Goal: Transaction & Acquisition: Purchase product/service

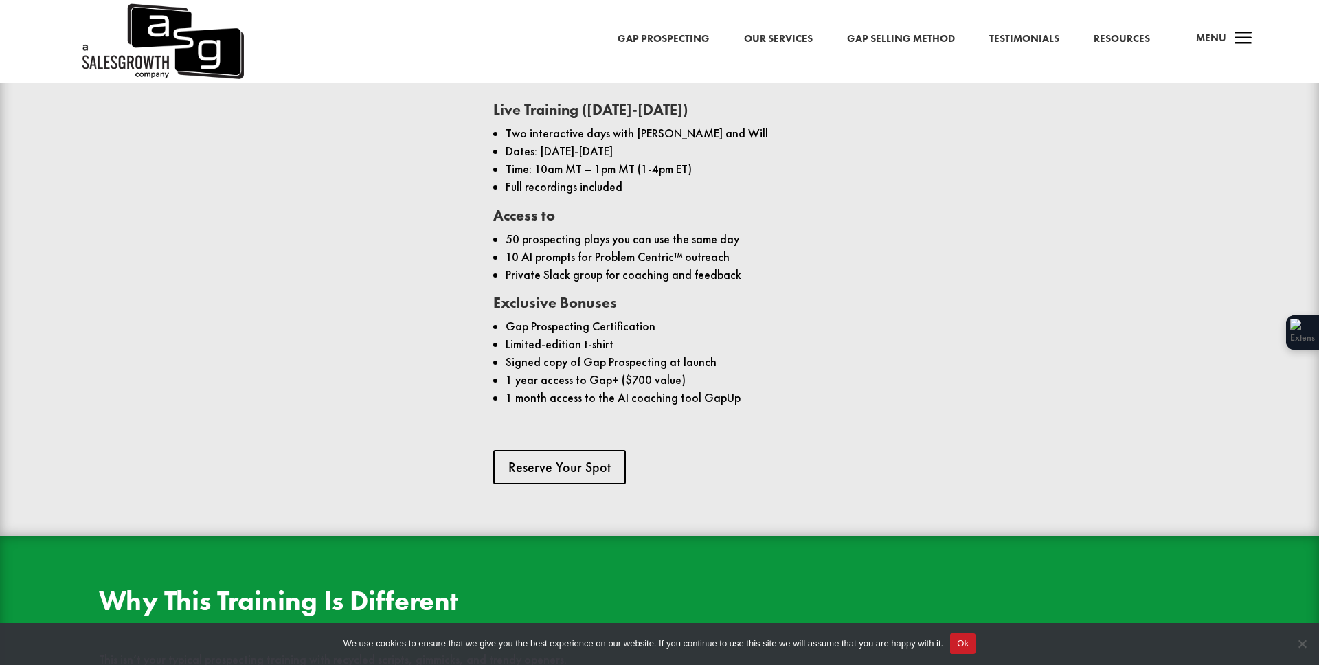
scroll to position [1134, 0]
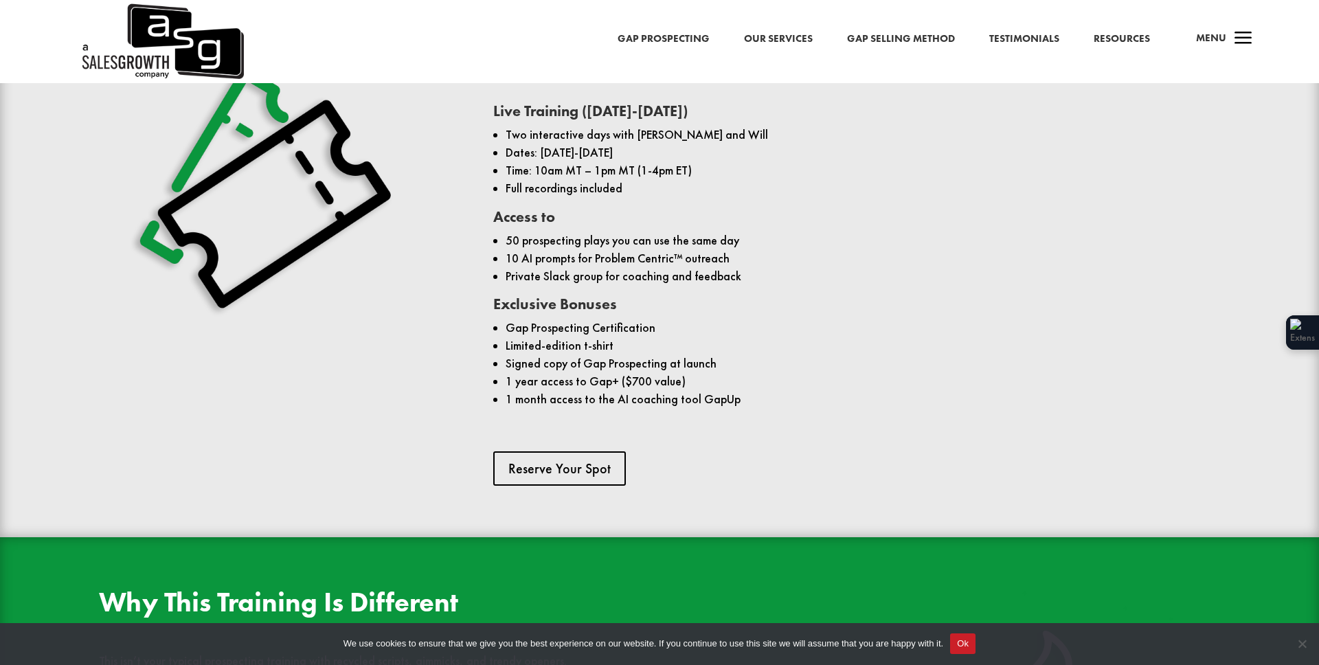
click at [873, 36] on link "Gap Selling Method" at bounding box center [901, 39] width 108 height 18
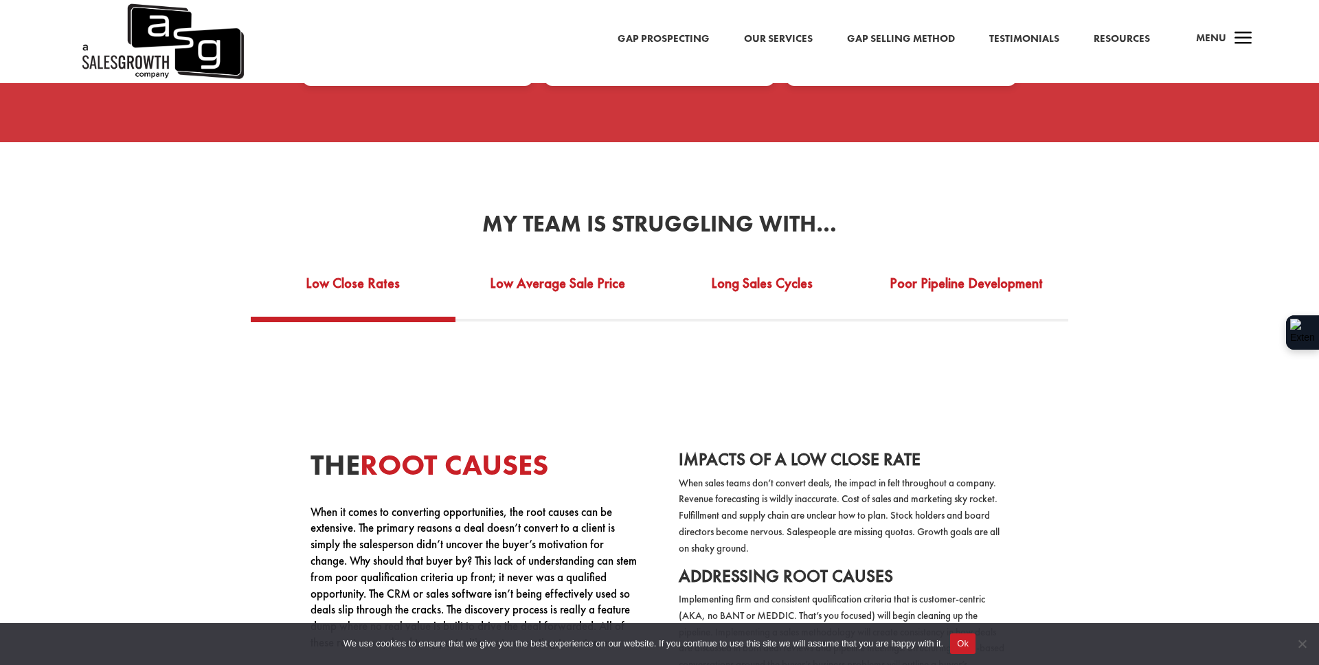
scroll to position [2564, 0]
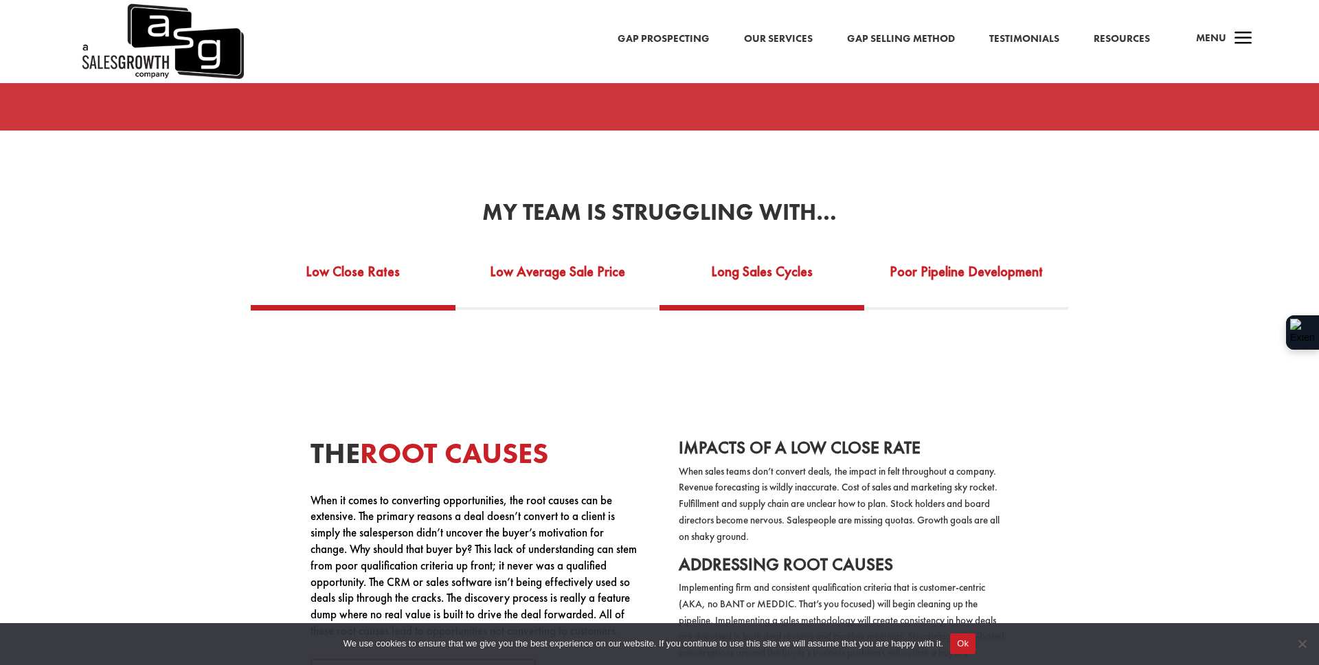
click at [752, 264] on link "Long Sales Cycles" at bounding box center [762, 280] width 205 height 47
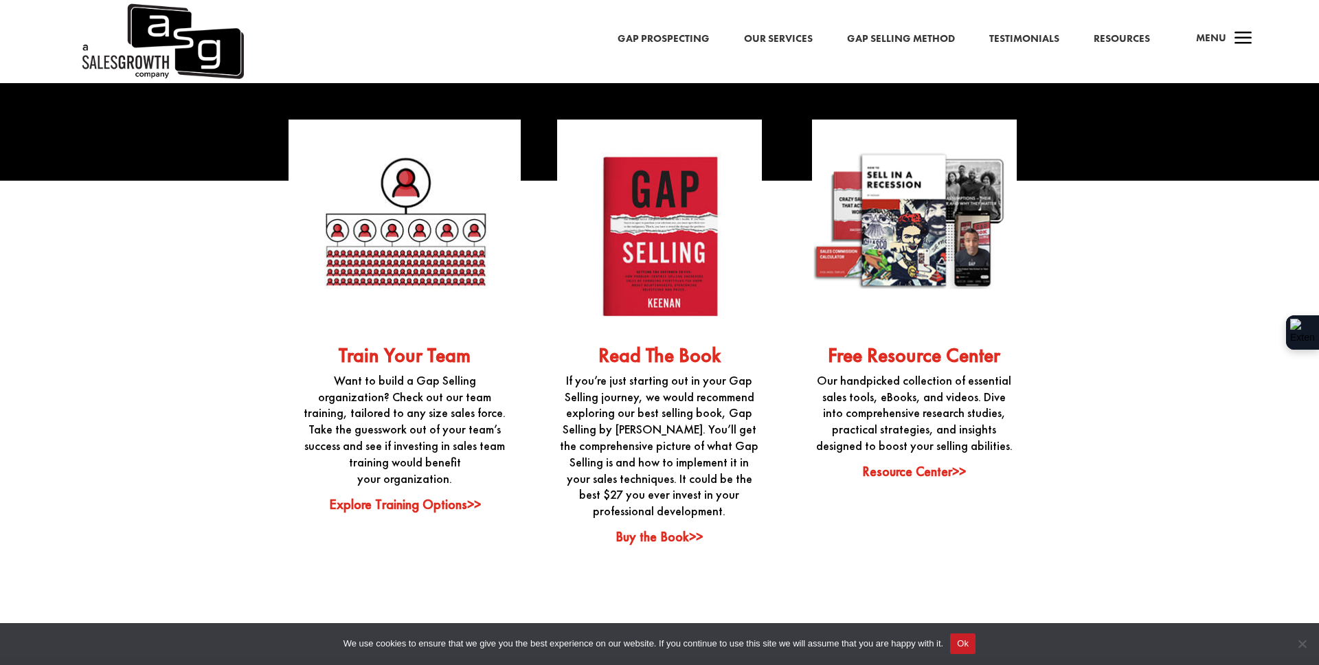
scroll to position [3540, 0]
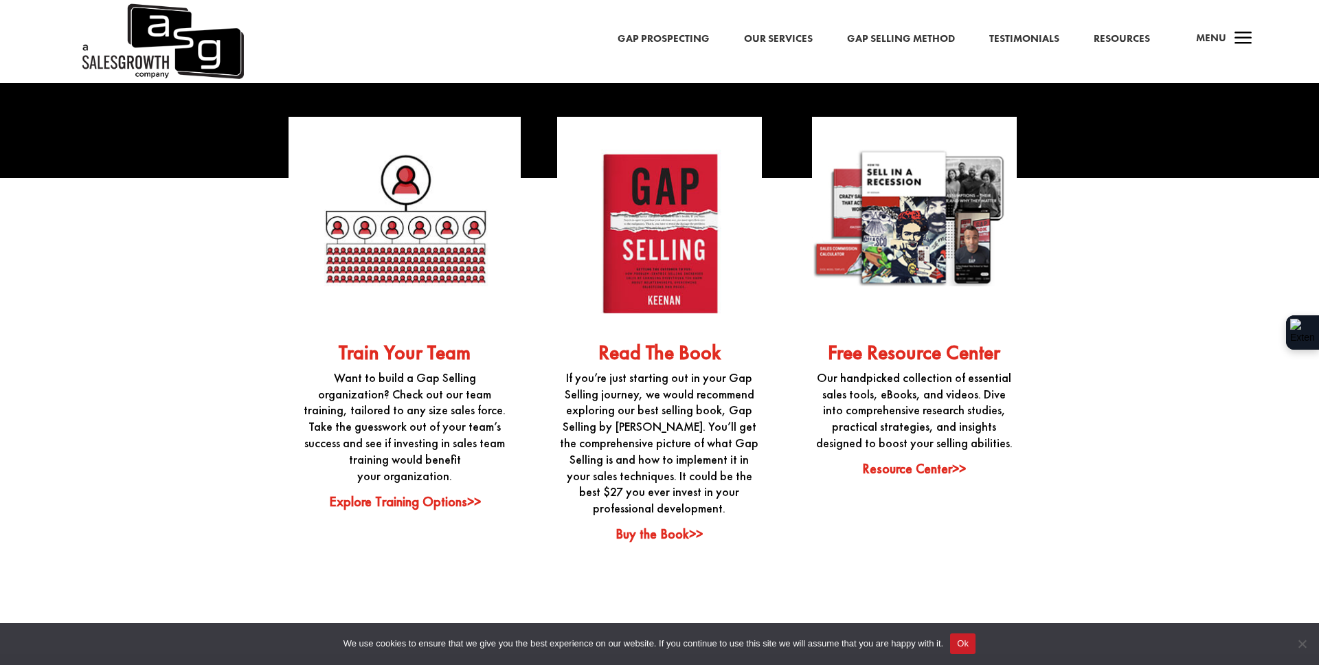
click at [381, 493] on link "Explore Training Options>>" at bounding box center [405, 502] width 152 height 18
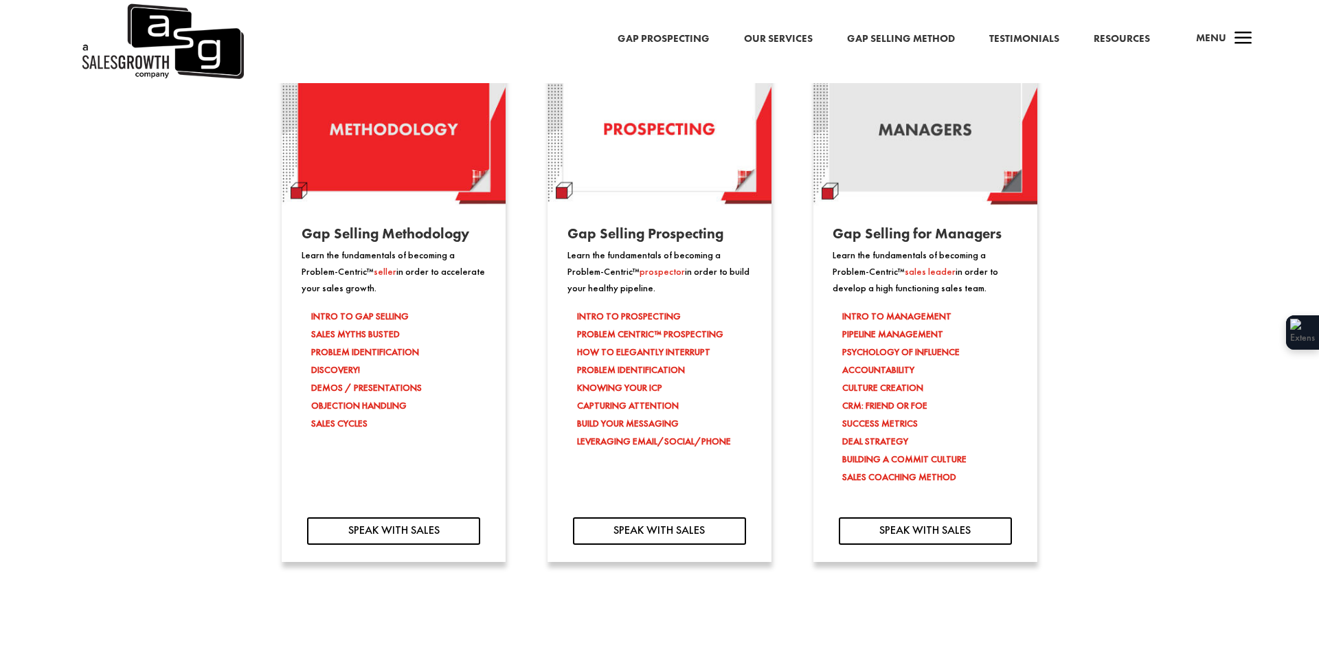
scroll to position [1284, 0]
click at [351, 266] on p "Learn the fundamentals of becoming a Problem-Centric™ seller in order to accele…" at bounding box center [394, 272] width 185 height 49
click at [374, 273] on span "seller" at bounding box center [385, 272] width 23 height 12
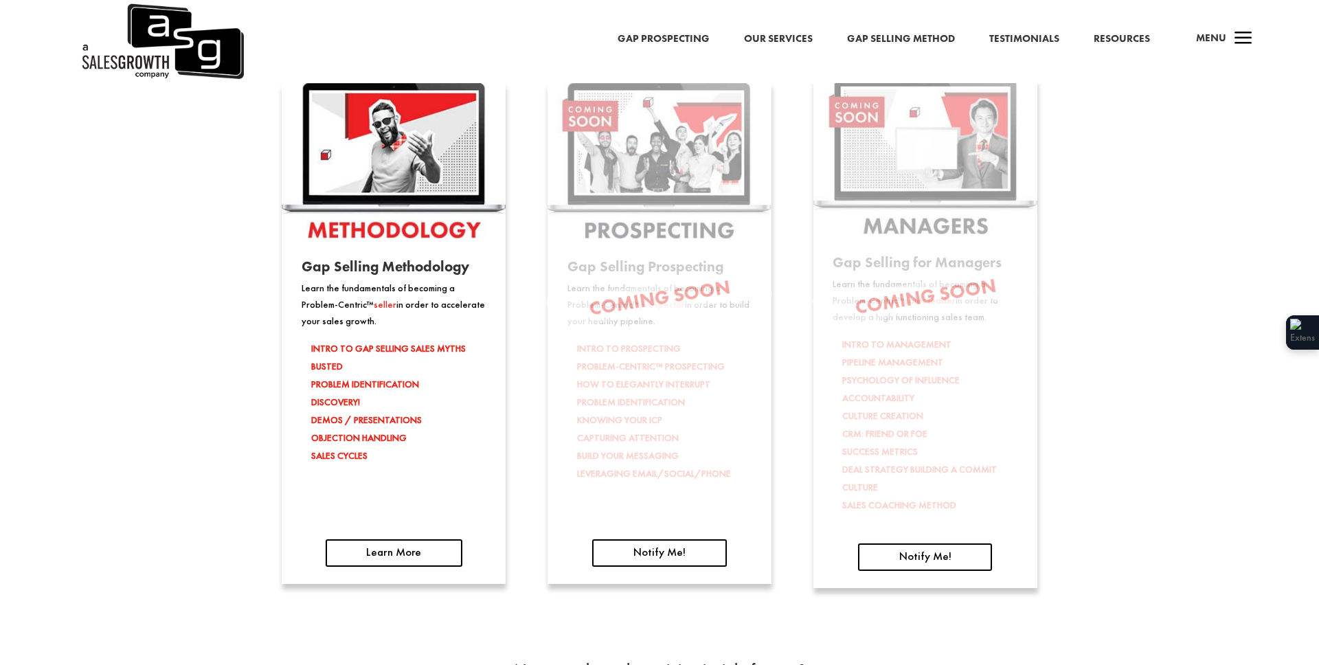
scroll to position [2192, 0]
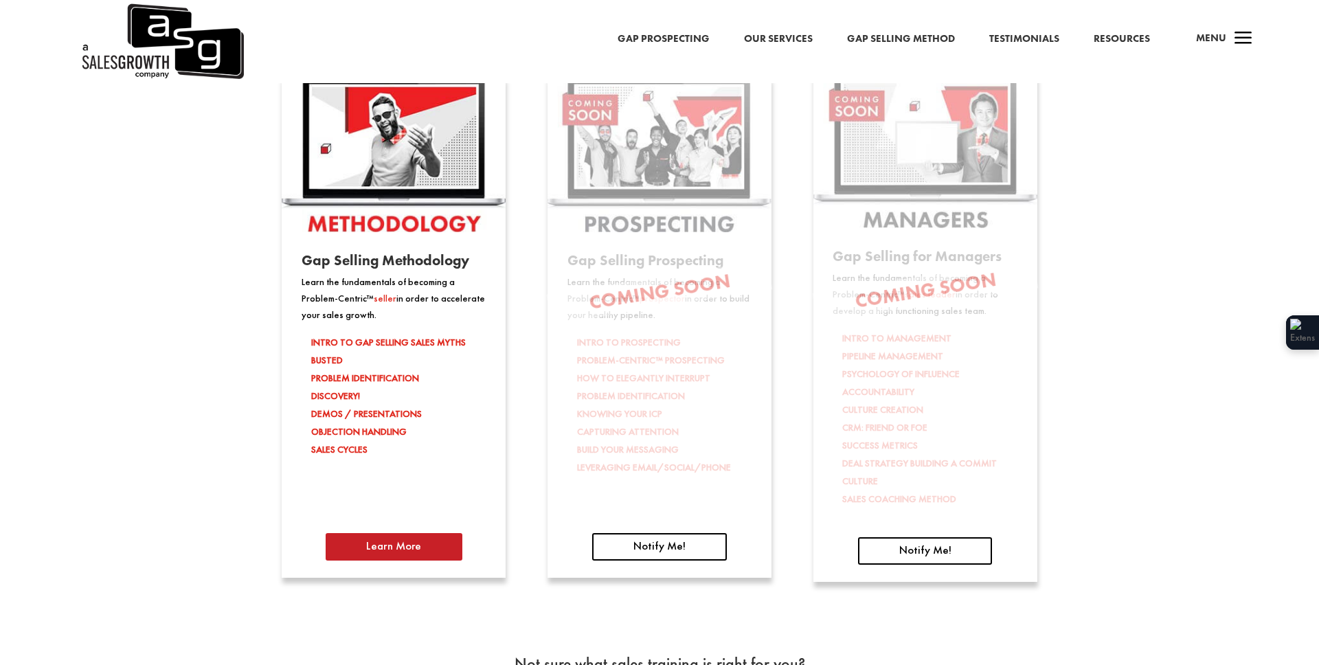
click at [378, 556] on link "Learn More" at bounding box center [394, 546] width 137 height 27
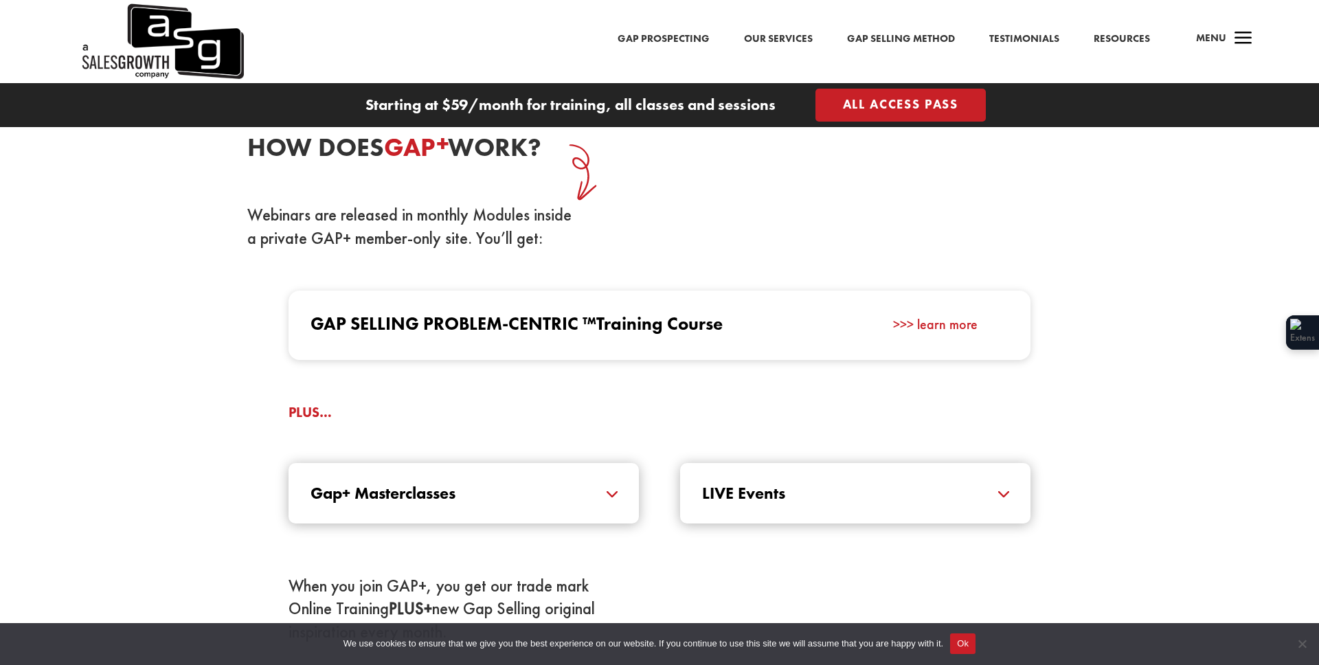
scroll to position [1299, 0]
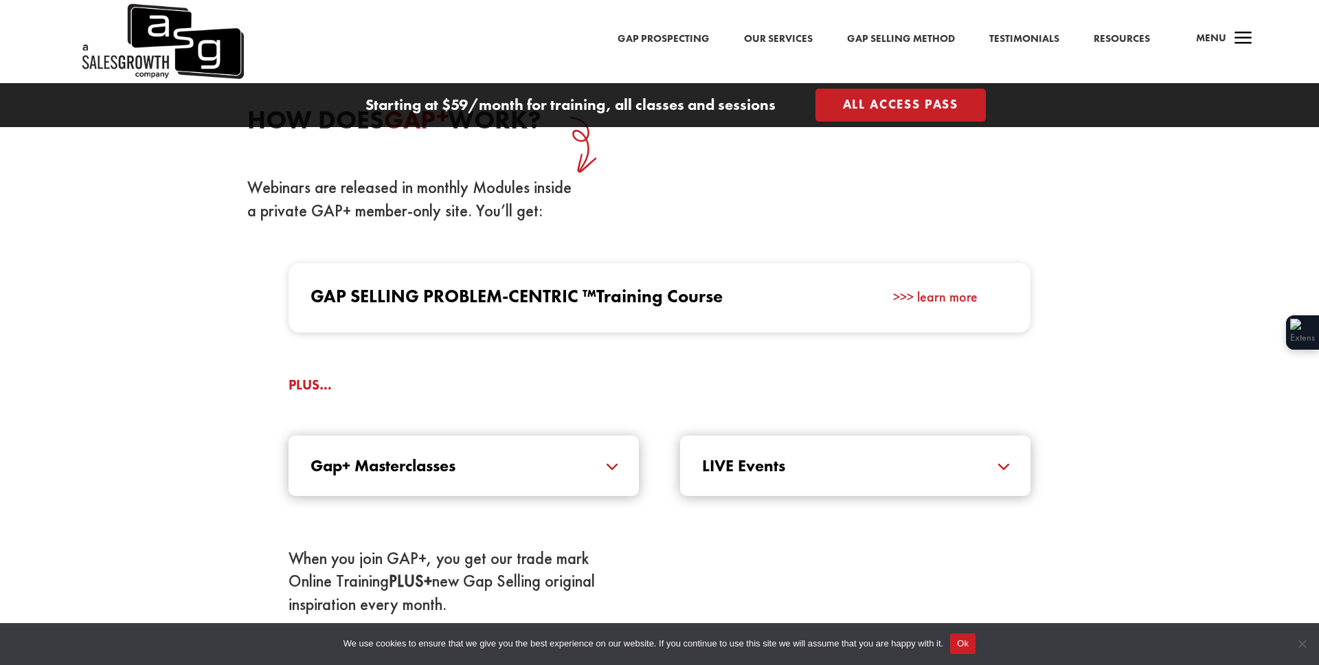
click at [550, 473] on h5 "Gap+ Masterclasses" at bounding box center [464, 466] width 306 height 16
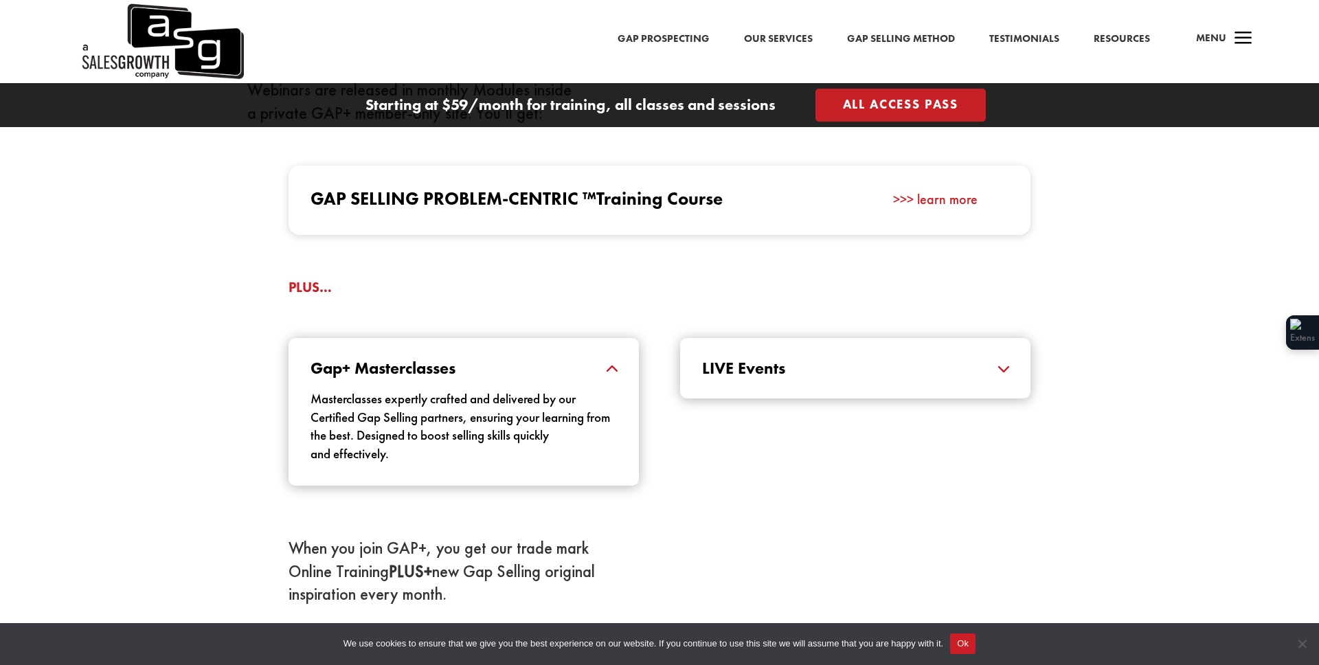
scroll to position [1413, 0]
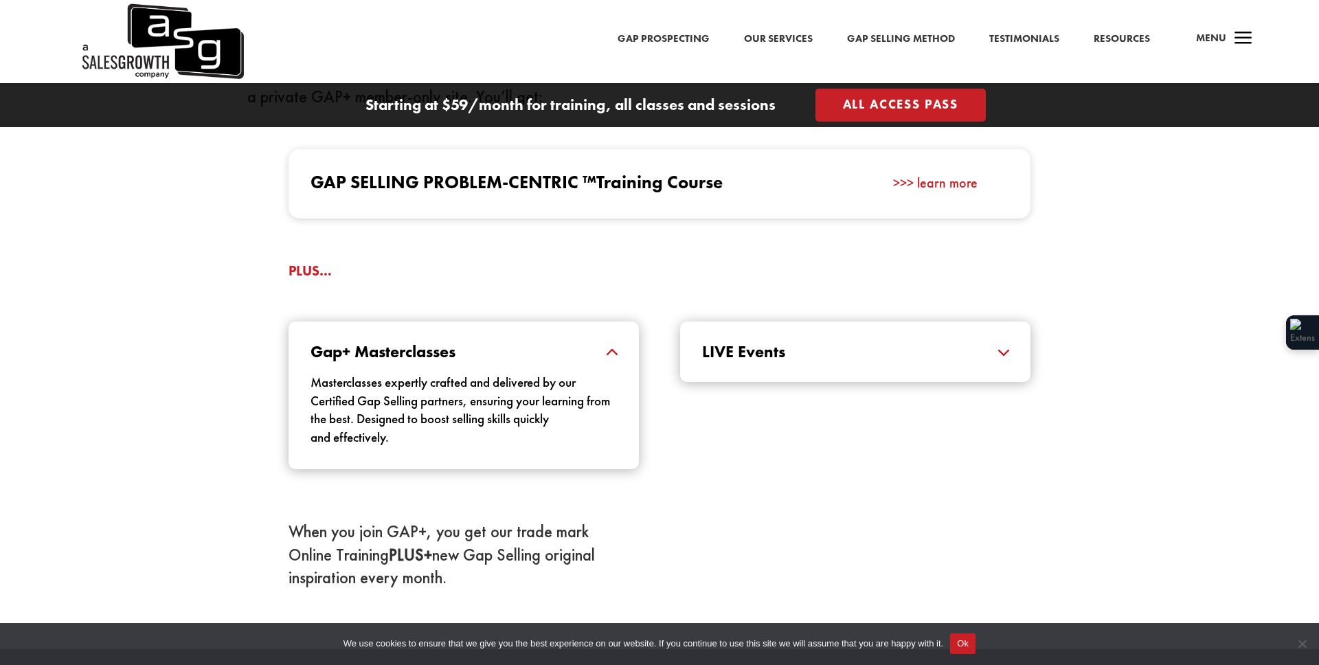
click at [855, 355] on h5 "LIVE Events" at bounding box center [855, 352] width 306 height 16
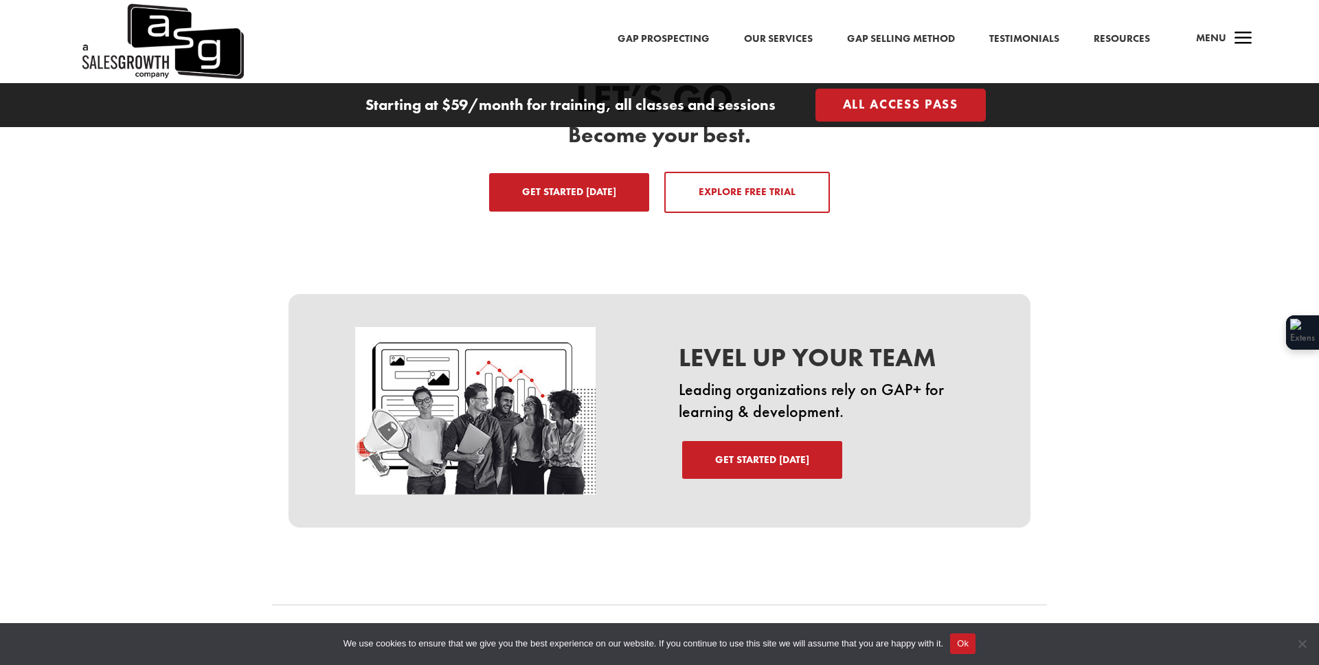
scroll to position [2398, 0]
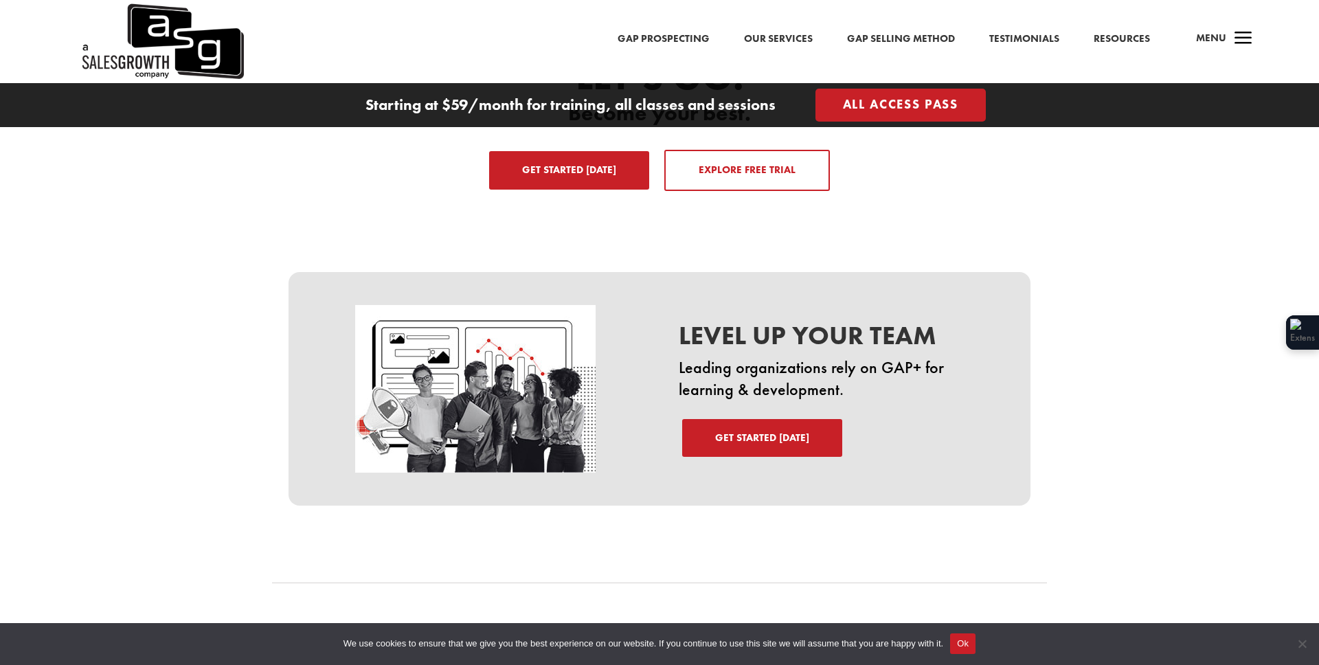
click at [729, 428] on link "Get Started Today" at bounding box center [762, 438] width 160 height 38
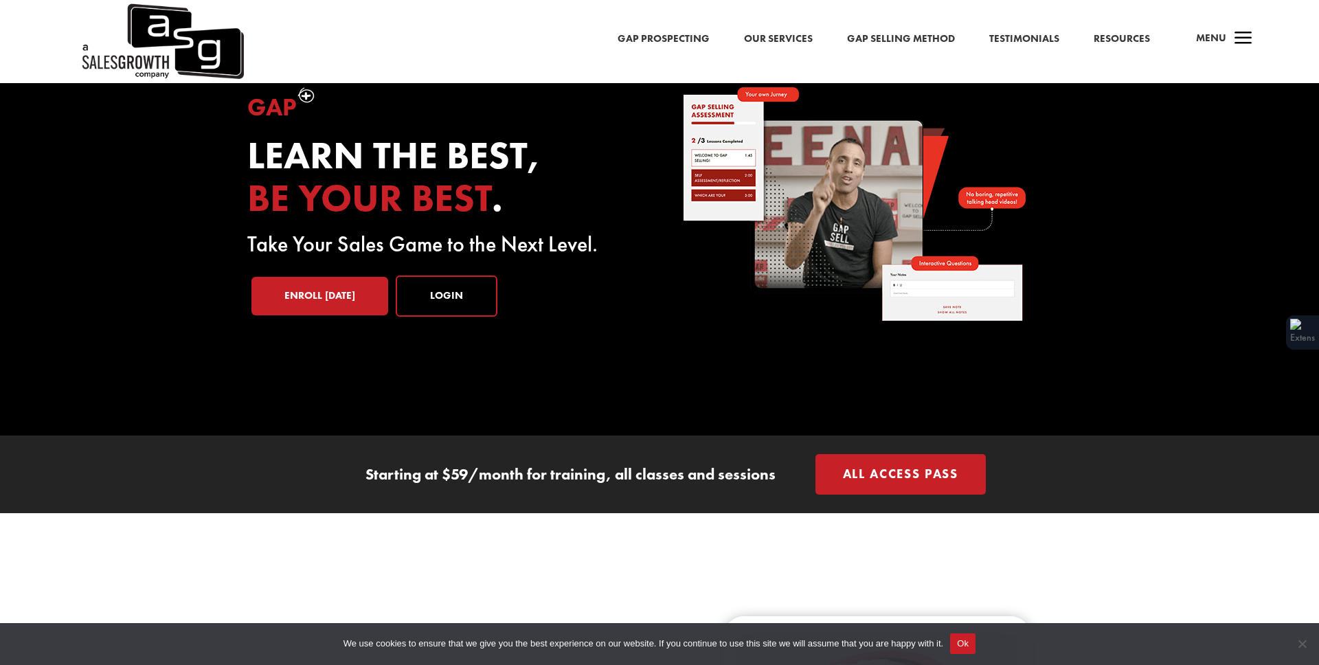
scroll to position [0, 0]
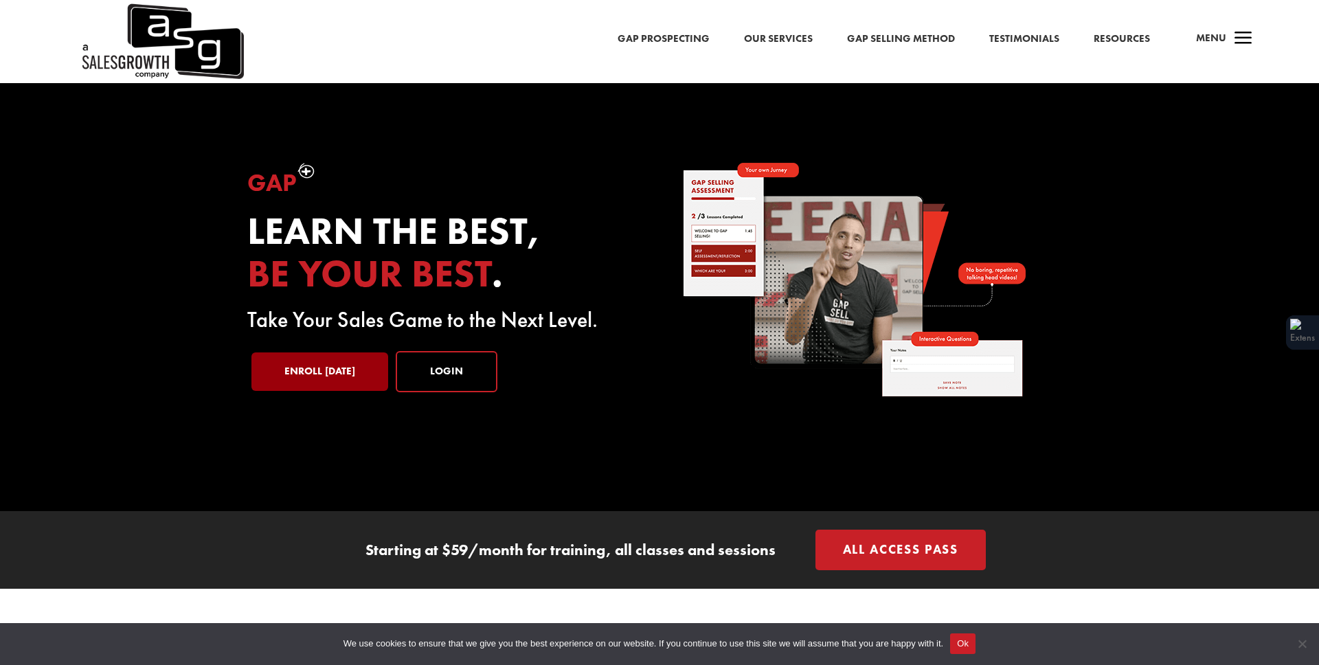
click at [334, 368] on link "Enroll Today" at bounding box center [319, 371] width 137 height 38
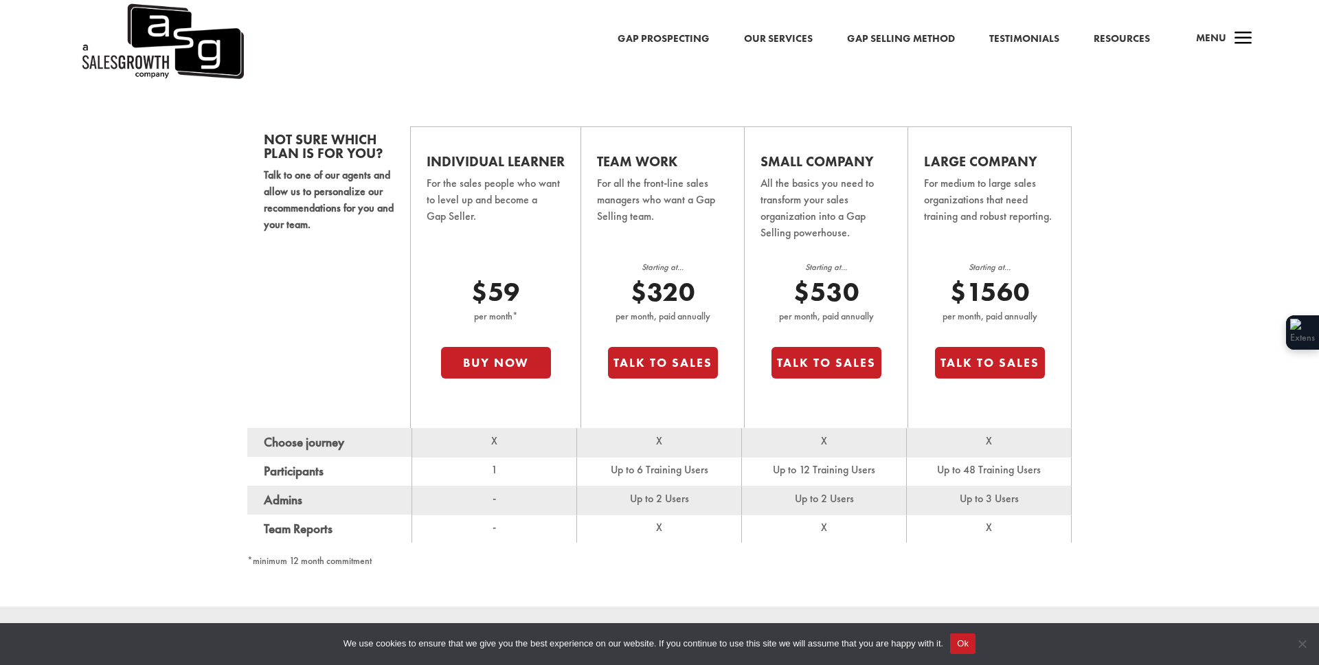
scroll to position [903, 0]
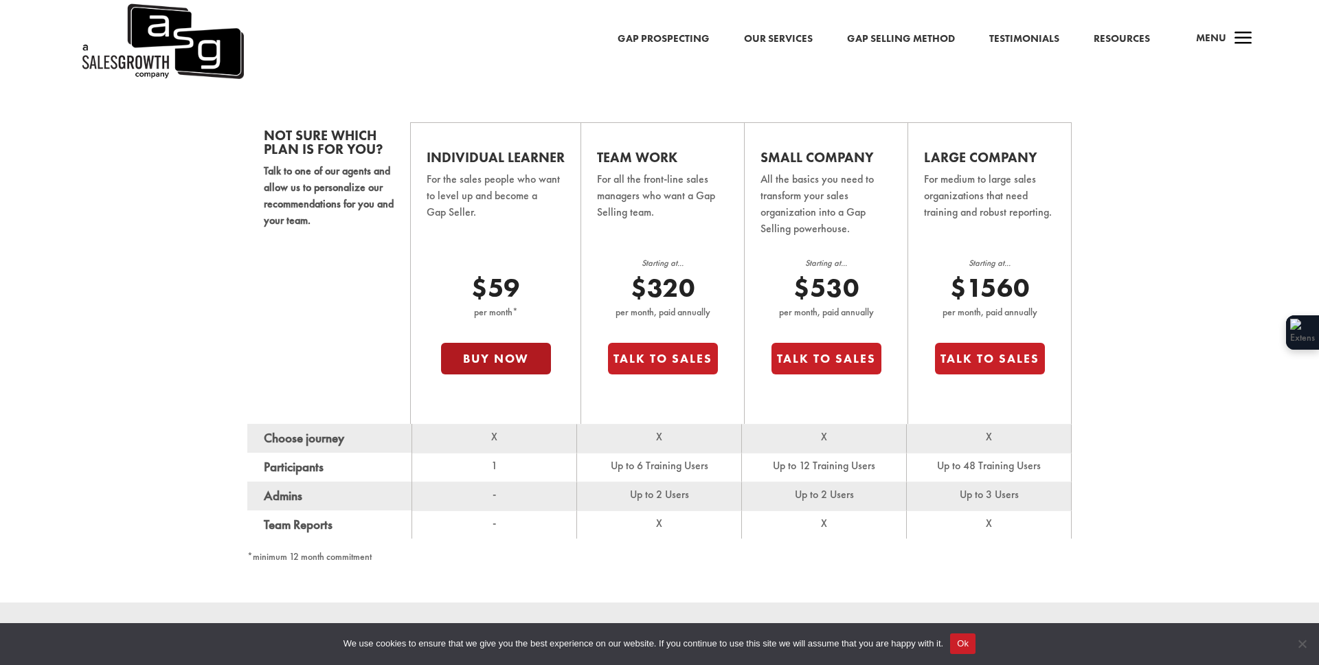
click at [503, 361] on button "Buy Now" at bounding box center [496, 359] width 110 height 32
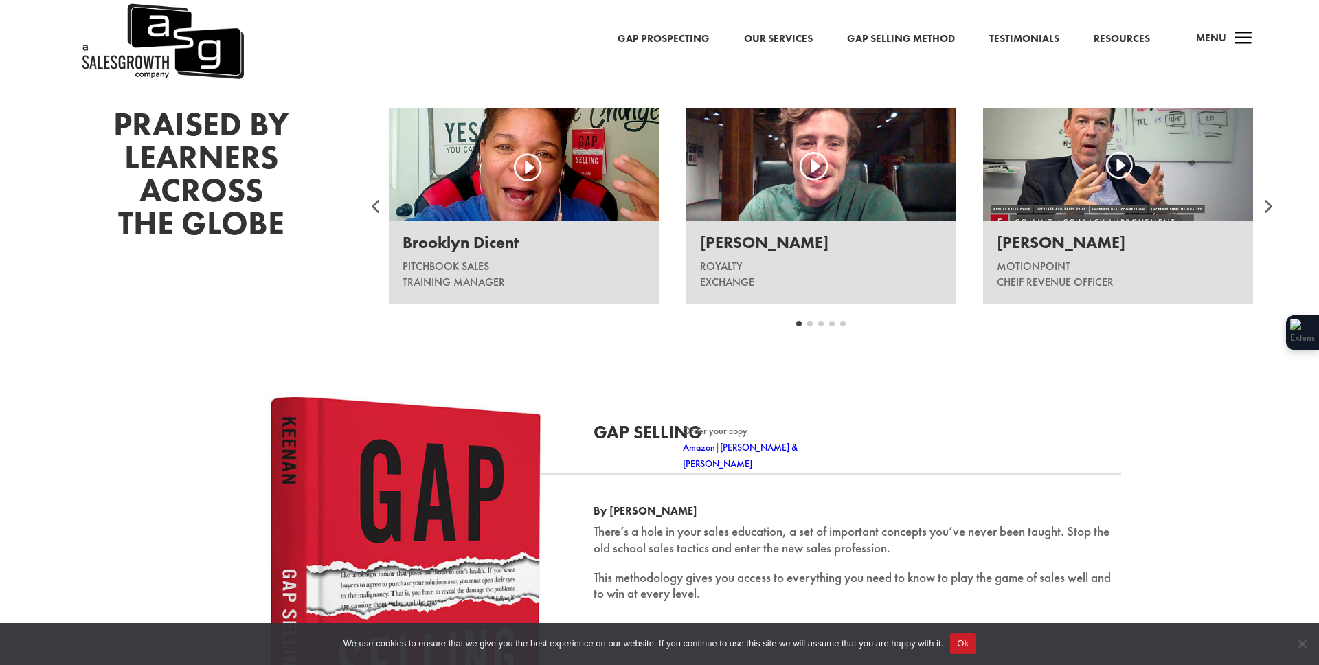
scroll to position [1891, 0]
